Goal: Check status

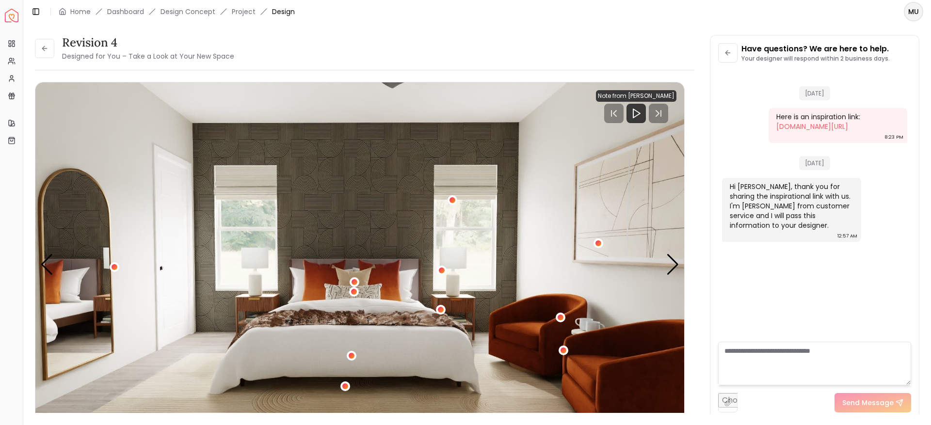
scroll to position [1188, 0]
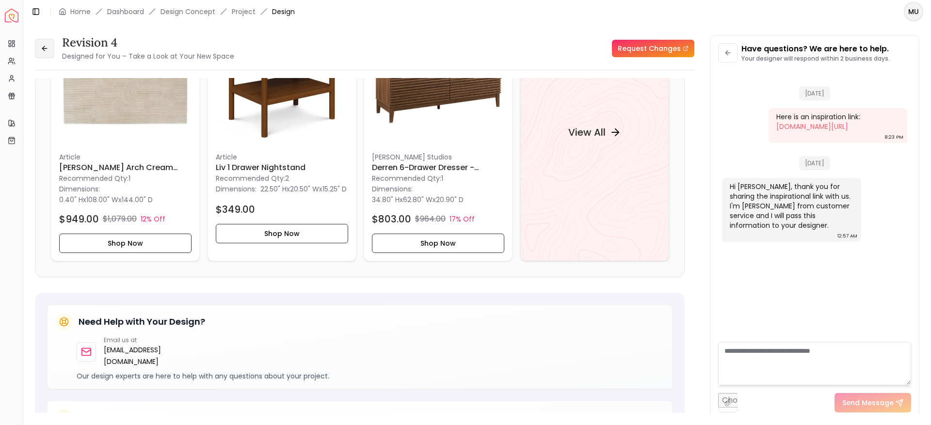
click at [35, 45] on button at bounding box center [44, 48] width 19 height 19
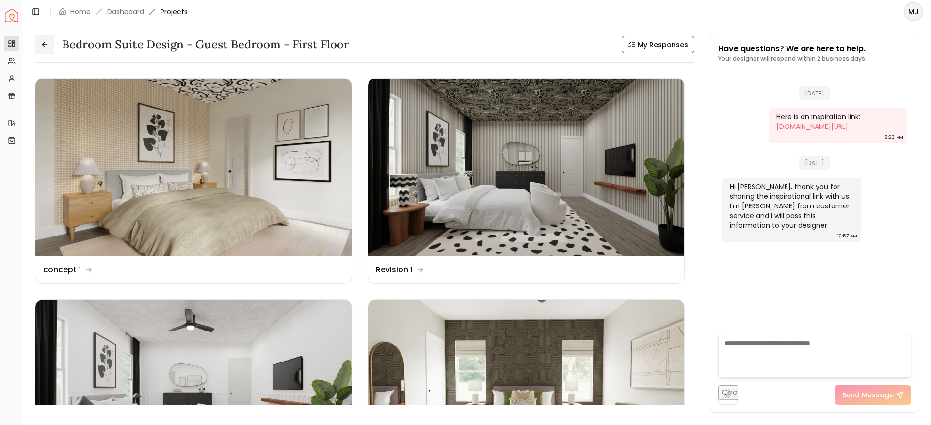
click at [46, 48] on icon at bounding box center [45, 45] width 8 height 8
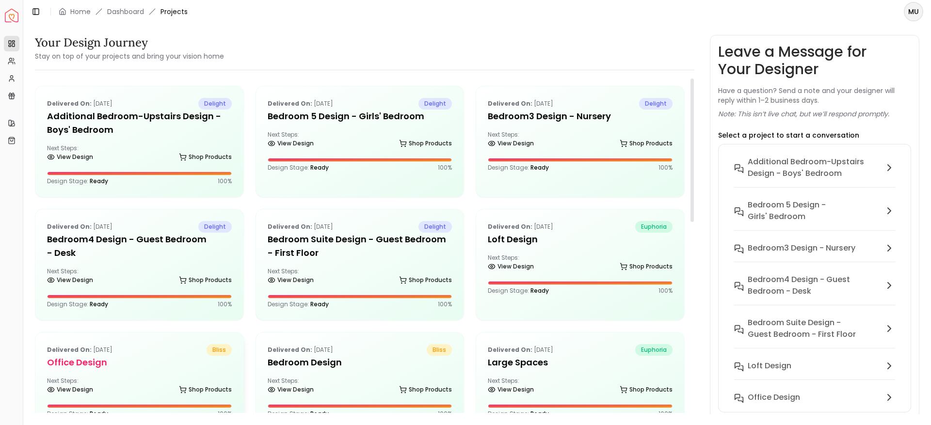
click at [113, 349] on p "Delivered on: [DATE]" at bounding box center [79, 350] width 65 height 12
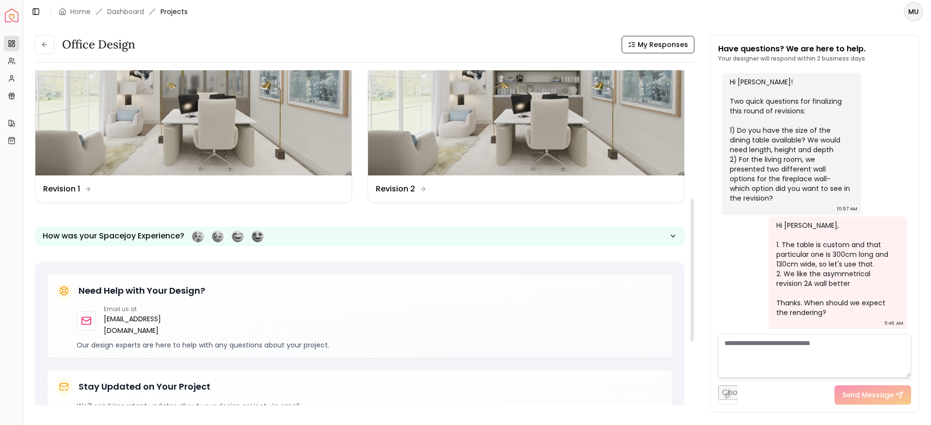
scroll to position [303, 0]
click at [382, 188] on dd "Revision 2" at bounding box center [395, 189] width 39 height 12
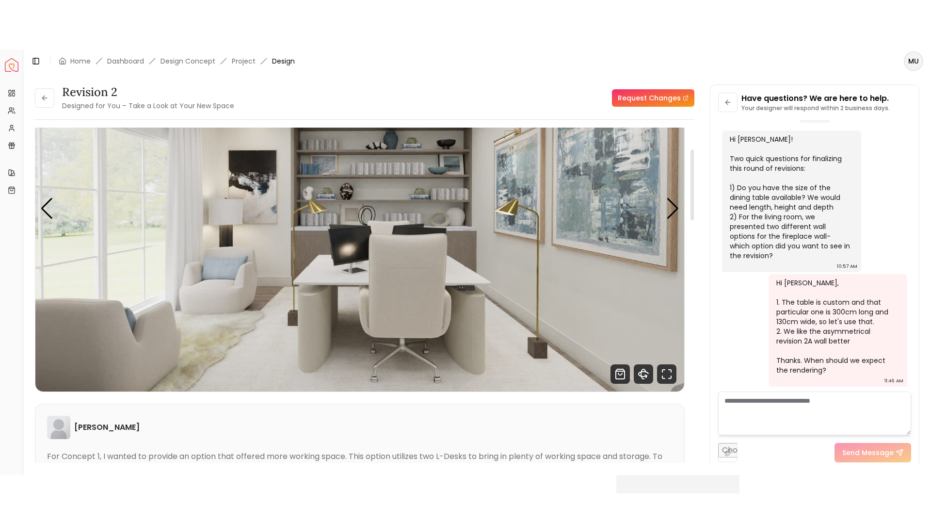
scroll to position [75, 0]
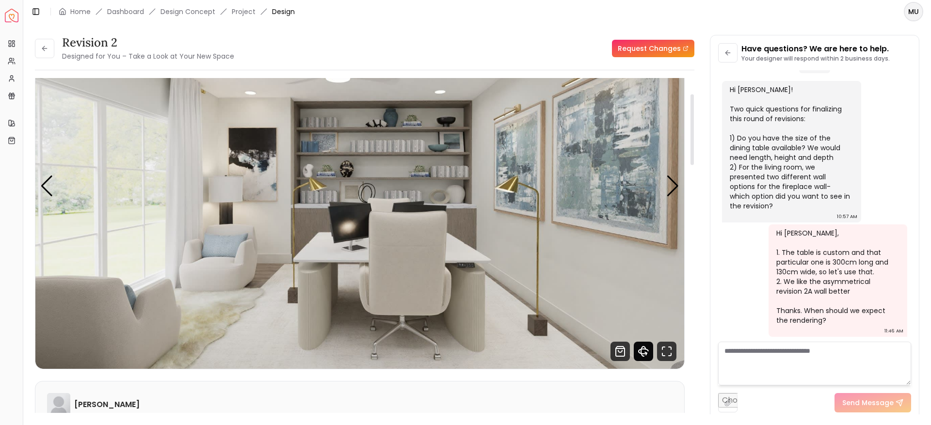
click at [644, 358] on icon "360 View" at bounding box center [643, 351] width 19 height 19
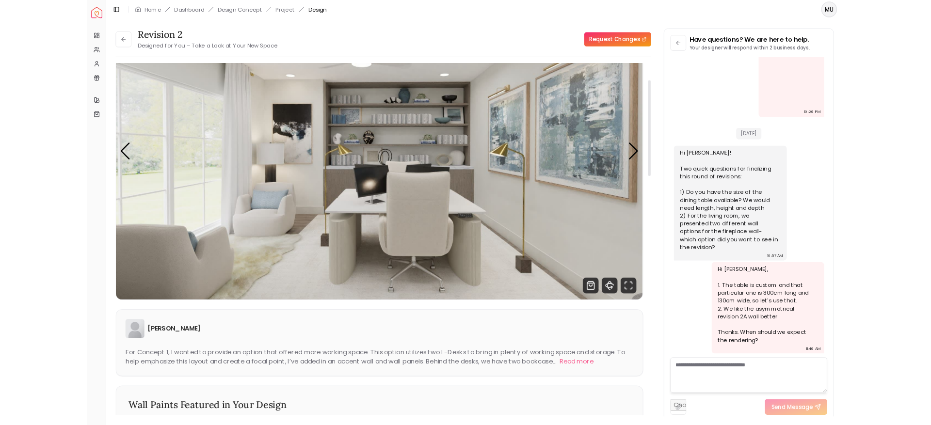
scroll to position [2870, 0]
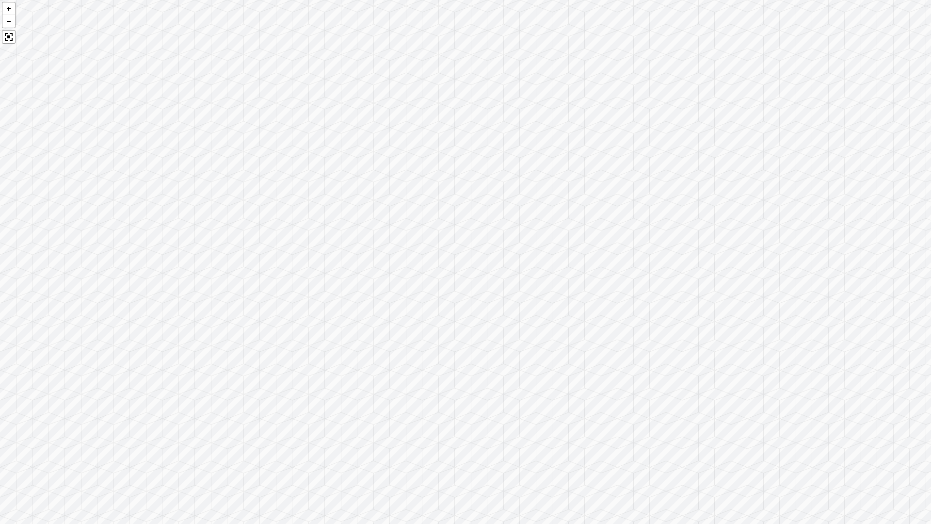
drag, startPoint x: 636, startPoint y: 421, endPoint x: 355, endPoint y: 389, distance: 283.5
click at [355, 389] on div at bounding box center [465, 262] width 931 height 524
drag, startPoint x: 651, startPoint y: 340, endPoint x: 371, endPoint y: 257, distance: 292.3
click at [381, 263] on div at bounding box center [465, 262] width 931 height 524
drag, startPoint x: 772, startPoint y: 344, endPoint x: 468, endPoint y: 184, distance: 343.8
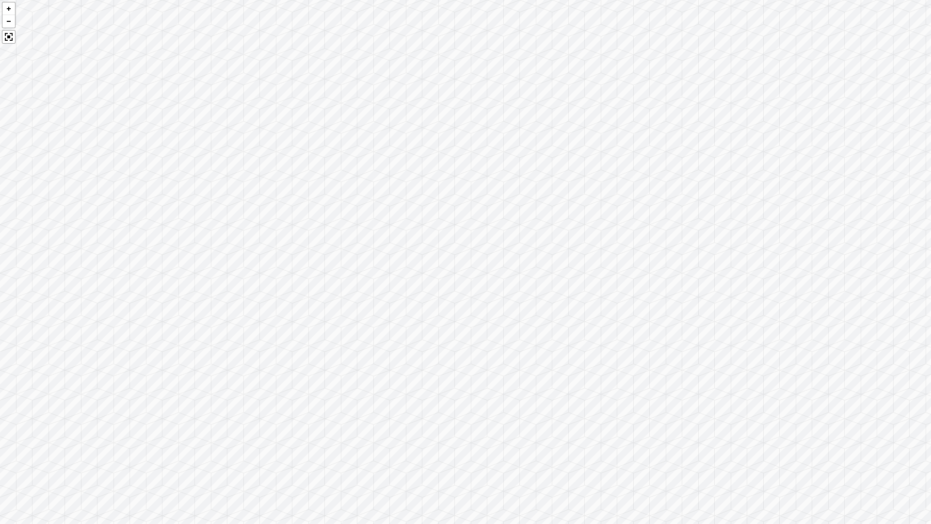
click at [468, 184] on div at bounding box center [465, 262] width 931 height 524
click at [431, 178] on div at bounding box center [465, 262] width 931 height 524
drag, startPoint x: 732, startPoint y: 327, endPoint x: 420, endPoint y: 285, distance: 314.7
click at [420, 285] on div at bounding box center [465, 262] width 931 height 524
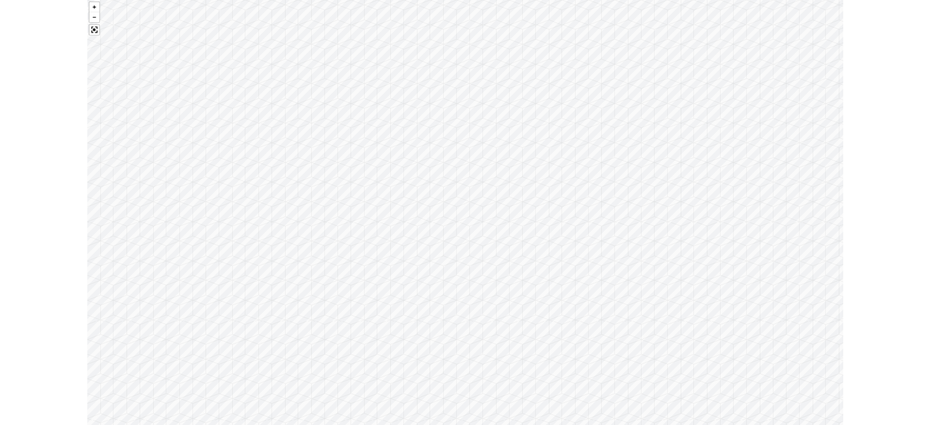
scroll to position [2968, 0]
